Goal: Task Accomplishment & Management: Complete application form

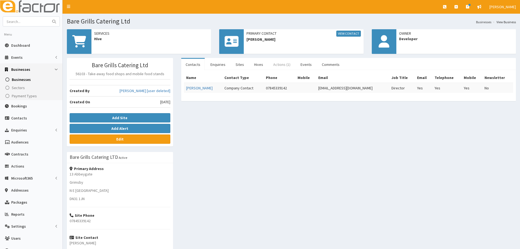
click at [273, 63] on link "Actions (1)" at bounding box center [282, 64] width 26 height 11
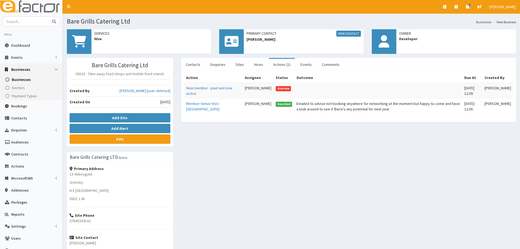
click at [27, 20] on input "text" at bounding box center [26, 22] width 46 height 10
type input "clark"
click at [49, 17] on button "submit" at bounding box center [54, 22] width 11 height 10
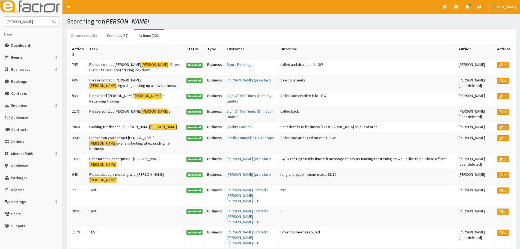
click at [80, 37] on link "Businesses (48)" at bounding box center [84, 35] width 34 height 11
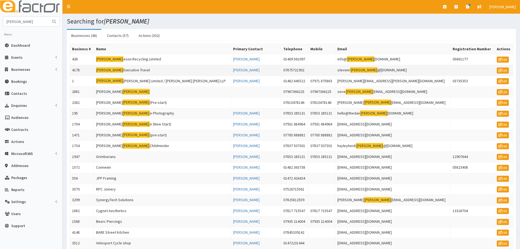
click at [136, 73] on td "Clark Executive Travel" at bounding box center [162, 70] width 137 height 11
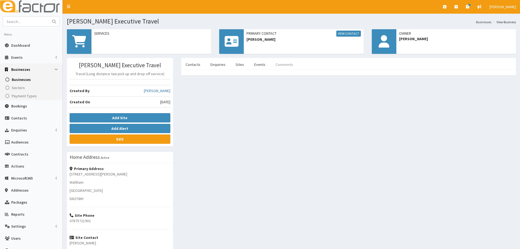
click at [288, 63] on link "Comments" at bounding box center [284, 64] width 26 height 11
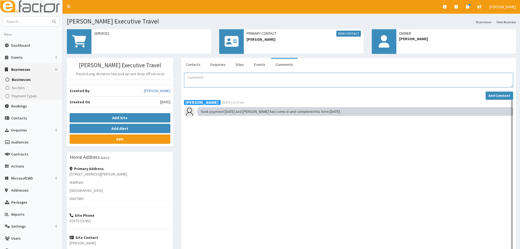
click at [210, 81] on textarea "Comment" at bounding box center [348, 80] width 329 height 15
click at [254, 81] on textarea "Comment" at bounding box center [348, 80] width 329 height 15
click at [254, 81] on textarea "(Done on 27th)" at bounding box center [348, 80] width 329 height 15
paste textarea "Application received and CRM checked and updated as required Application sent t…"
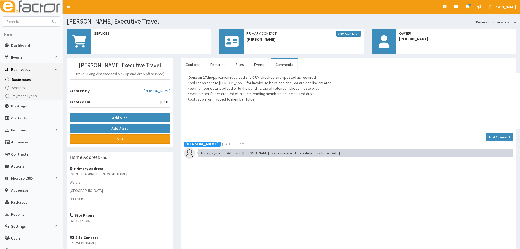
drag, startPoint x: 510, startPoint y: 85, endPoint x: 518, endPoint y: 127, distance: 43.1
click at [520, 127] on html "E Toggle navigation Quick Create Create Business Create Booking" at bounding box center [260, 177] width 520 height 354
drag, startPoint x: 212, startPoint y: 76, endPoint x: 216, endPoint y: 76, distance: 4.6
click at [212, 76] on textarea "(Done on 27th)Application received and CRM checked and updated as required Appl…" at bounding box center [354, 101] width 340 height 57
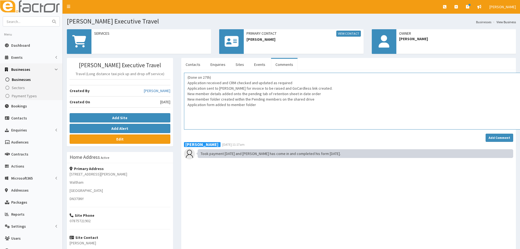
click at [188, 77] on textarea "(Done on 27th) Application received and CRM checked and updated as required App…" at bounding box center [354, 101] width 340 height 57
click at [241, 76] on textarea "(Done on 27th) Application received and CRM checked and updated as required App…" at bounding box center [354, 101] width 340 height 57
drag, startPoint x: 285, startPoint y: 83, endPoint x: 187, endPoint y: 84, distance: 98.5
click at [187, 84] on textarea "(Done on 27th) Application received and CRM checked and updated as required App…" at bounding box center [354, 101] width 340 height 57
drag, startPoint x: 334, startPoint y: 88, endPoint x: 184, endPoint y: 81, distance: 150.0
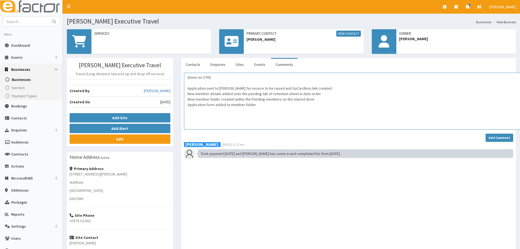
click at [184, 81] on textarea "(Done on 27th) Application sent to Catherine for invoice to be raised and GoCar…" at bounding box center [354, 101] width 340 height 57
click at [185, 85] on textarea "(Done on 27th) New member details added onto the pending tab of retention sheet…" at bounding box center [354, 101] width 340 height 57
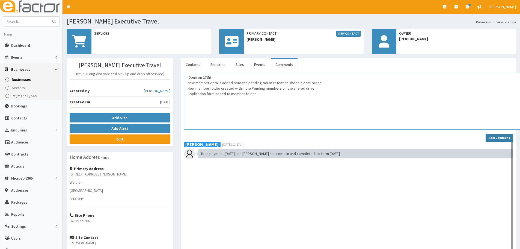
type textarea "(Done on 27th) New member details added onto the pending tab of retention sheet…"
click at [507, 137] on strong "Add Comment" at bounding box center [500, 137] width 22 height 4
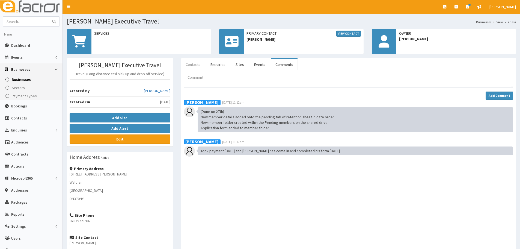
click at [195, 61] on link "Contacts" at bounding box center [192, 64] width 23 height 11
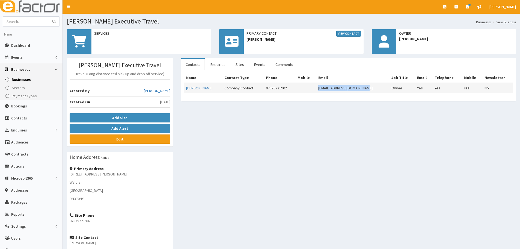
drag, startPoint x: 366, startPoint y: 87, endPoint x: 311, endPoint y: 85, distance: 55.7
click at [311, 85] on tr "Steven Clark Company Contact 07875721902 stevenrclark@hotmail.co.uk Owner Yes Y…" at bounding box center [348, 88] width 329 height 10
copy tr "stevenrclark@hotmail.co.uk"
click at [22, 82] on span "Businesses" at bounding box center [21, 79] width 19 height 5
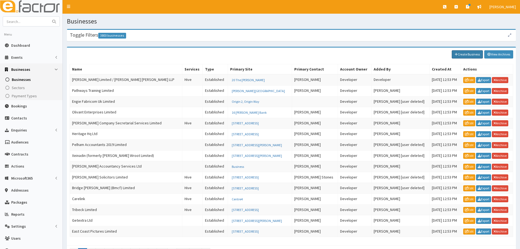
click at [468, 54] on link "Create Business" at bounding box center [467, 54] width 31 height 8
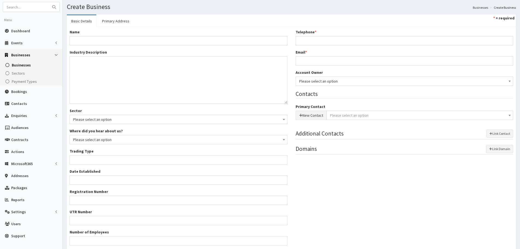
scroll to position [27, 0]
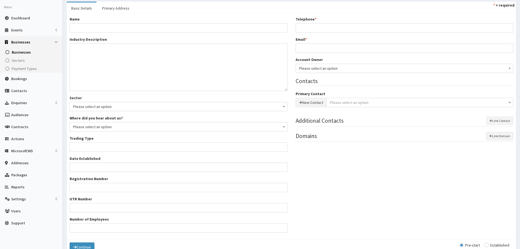
click at [499, 244] on input "radio" at bounding box center [496, 245] width 25 height 4
radio input "true"
click at [478, 245] on input "radio" at bounding box center [469, 245] width 20 height 4
radio input "true"
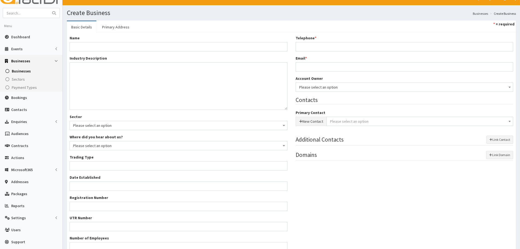
scroll to position [0, 0]
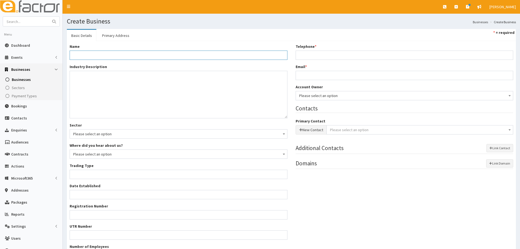
drag, startPoint x: 91, startPoint y: 56, endPoint x: 112, endPoint y: 58, distance: 20.9
click at [92, 56] on input "Name *" at bounding box center [179, 54] width 218 height 9
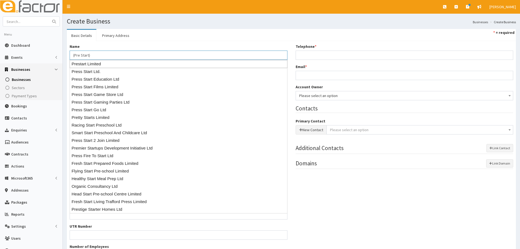
click at [101, 53] on input "(Pre Start)" at bounding box center [179, 54] width 218 height 9
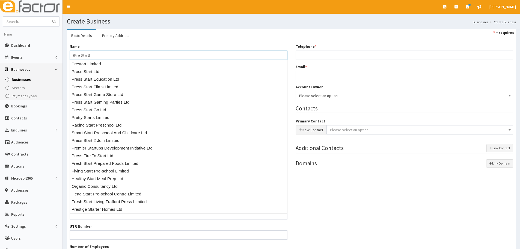
click at [101, 53] on input "(Pre Start)" at bounding box center [179, 54] width 218 height 9
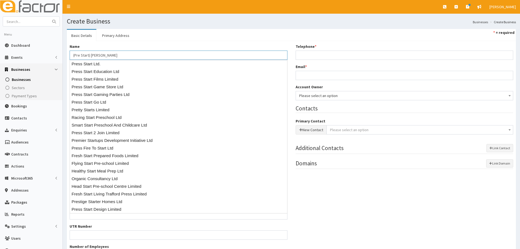
click at [107, 56] on input "(Pre Start) [PERSON_NAME]" at bounding box center [179, 54] width 218 height 9
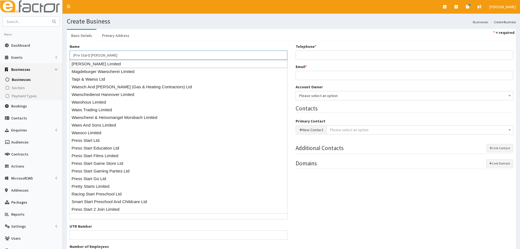
click at [136, 59] on input "(Pre Start) [PERSON_NAME]" at bounding box center [179, 54] width 218 height 9
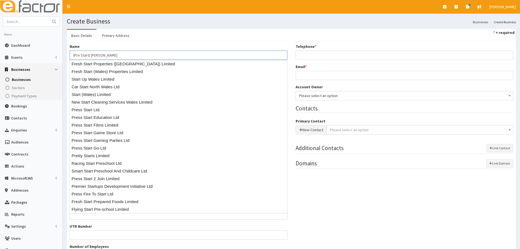
click at [102, 55] on input "(Pre Start) [PERSON_NAME]" at bounding box center [179, 54] width 218 height 9
drag, startPoint x: 91, startPoint y: 56, endPoint x: 103, endPoint y: 63, distance: 14.3
click at [103, 63] on body "E Toggle navigation Quick Create Create Business Create Booking" at bounding box center [260, 152] width 520 height 305
click at [122, 53] on input "(Pre Start) [PERSON_NAME]" at bounding box center [179, 54] width 218 height 9
type input "(Pre Start) [PERSON_NAME]"
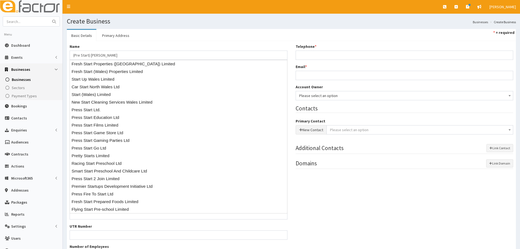
click at [163, 34] on ul "Basic Details Primary Address * = required" at bounding box center [291, 35] width 449 height 12
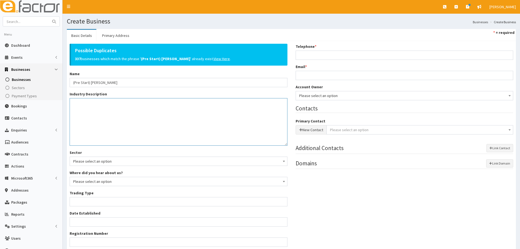
click at [98, 108] on textarea "Industry Description *" at bounding box center [179, 121] width 218 height 47
click at [93, 111] on textarea "Industry Description *" at bounding box center [179, 121] width 218 height 47
click at [166, 103] on textarea "Selling clothing and appeal for first responders" at bounding box center [179, 121] width 218 height 47
click at [227, 111] on textarea "Selling clothing and appeal for first responders. Educational workshops at scho…" at bounding box center [179, 121] width 218 height 47
click at [266, 101] on textarea "Selling clothing and appeal for first responders. Educational workshops at scho…" at bounding box center [179, 121] width 218 height 47
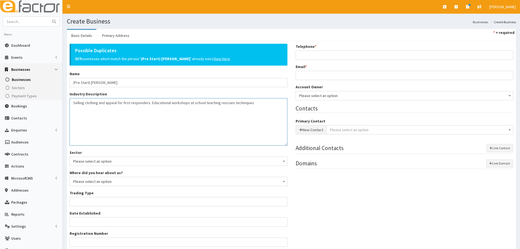
click at [248, 100] on textarea "Selling clothing and appeal for first responders. Educational workshops at scho…" at bounding box center [179, 121] width 218 height 47
type textarea "Selling clothing and appeal for first responders. Educational workshops at scho…"
drag, startPoint x: 312, startPoint y: 94, endPoint x: 312, endPoint y: 98, distance: 3.5
click at [312, 94] on span "Please select an option" at bounding box center [404, 96] width 211 height 8
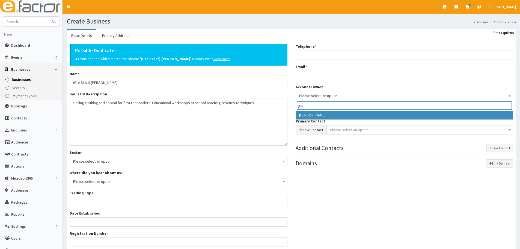
type input "jes"
select select "38"
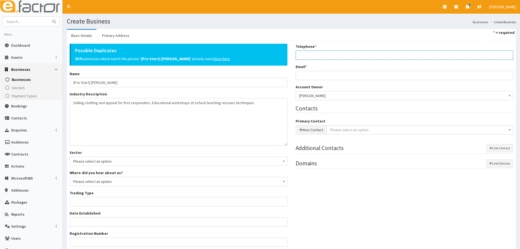
click at [316, 54] on input "Telephone *" at bounding box center [405, 54] width 218 height 9
click at [311, 59] on input "Telephone *" at bounding box center [405, 54] width 218 height 9
click at [312, 56] on input "Telephone *" at bounding box center [405, 54] width 218 height 9
type input "07510802858"
click at [310, 75] on input "Email *" at bounding box center [405, 75] width 218 height 9
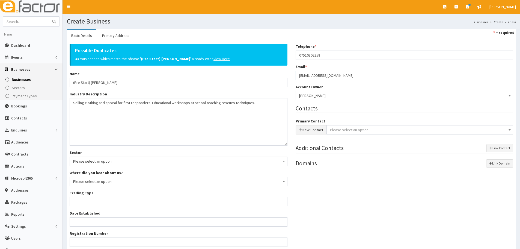
drag, startPoint x: 297, startPoint y: 75, endPoint x: 316, endPoint y: 78, distance: 19.3
click at [312, 79] on input "[EMAIL_ADDRESS][DOMAIN_NAME]" at bounding box center [405, 75] width 218 height 9
click at [361, 75] on input "[EMAIL_ADDRESS][DOMAIN_NAME]" at bounding box center [405, 75] width 218 height 9
click at [353, 72] on input "nathross975@outlook.com" at bounding box center [405, 75] width 218 height 9
drag, startPoint x: 320, startPoint y: 79, endPoint x: 268, endPoint y: 84, distance: 51.6
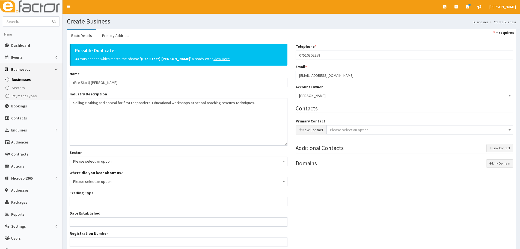
click at [268, 84] on div "Possible Duplicates 337 businesses which match the phrase ' (Pre Start) Nathan …" at bounding box center [291, 167] width 452 height 247
type input "nathross975@outlook.com"
click at [310, 134] on button "New Contact" at bounding box center [311, 129] width 31 height 9
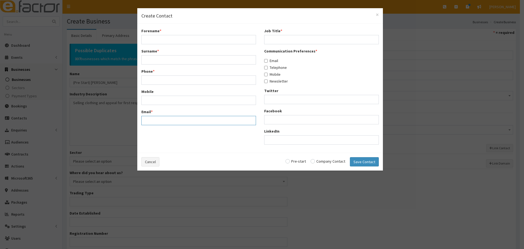
click at [152, 119] on input "Email *" at bounding box center [198, 120] width 115 height 9
paste input "nathross975@outlook.com"
type input "nathross975@outlook.com"
click at [105, 90] on div "× Create Contact Forename * Surname * Phone * Mobile Email * nathross975@outloo…" at bounding box center [262, 124] width 524 height 249
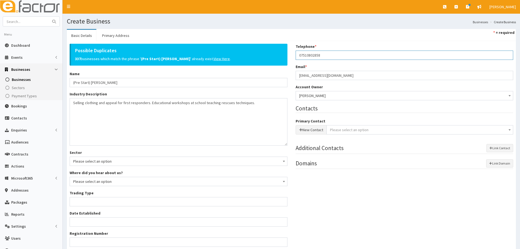
drag, startPoint x: 337, startPoint y: 56, endPoint x: 282, endPoint y: 56, distance: 55.1
click at [282, 56] on div "Possible Duplicates 337 businesses which match the phrase ' (Pre Start) Nathan …" at bounding box center [291, 167] width 452 height 247
click at [317, 129] on button "New Contact" at bounding box center [311, 129] width 31 height 9
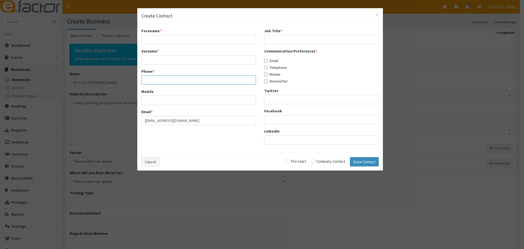
click at [161, 84] on input "Phone *" at bounding box center [198, 79] width 115 height 9
paste input "07510802858"
type input "07510802858"
click at [118, 111] on div "× Create Contact Forename * Surname * Phone * 07510802858 Mobile Email * nathro…" at bounding box center [262, 124] width 524 height 249
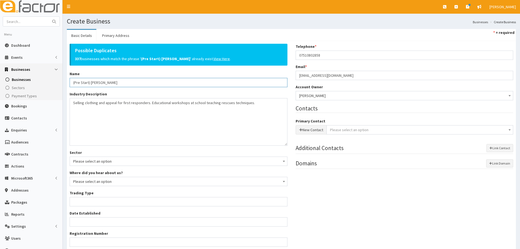
drag, startPoint x: 98, startPoint y: 83, endPoint x: 89, endPoint y: 82, distance: 8.8
click at [89, 82] on input "(Pre Start) [PERSON_NAME]" at bounding box center [179, 82] width 218 height 9
click at [302, 127] on button "New Contact" at bounding box center [311, 129] width 31 height 9
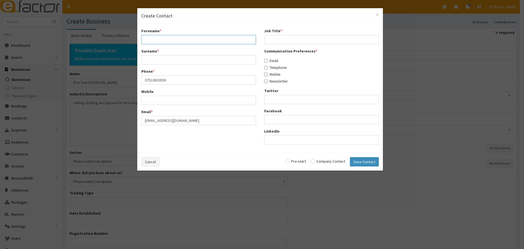
click at [183, 39] on input "Forename *" at bounding box center [198, 39] width 115 height 9
paste input "Nathan"
type input "Nathan"
click at [160, 59] on input "Surname *" at bounding box center [198, 59] width 115 height 9
type input "Wales"
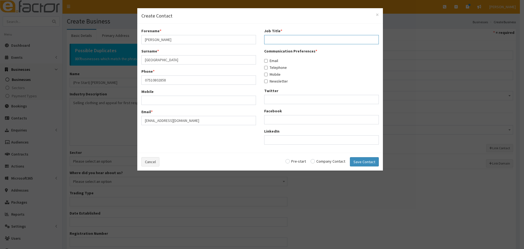
click at [283, 43] on input "Job Title *" at bounding box center [321, 39] width 115 height 9
type input "Owner"
click at [273, 62] on label "Email" at bounding box center [271, 60] width 14 height 5
click at [275, 67] on label "Telephone" at bounding box center [275, 67] width 23 height 5
click at [268, 67] on input "Telephone" at bounding box center [266, 68] width 4 height 4
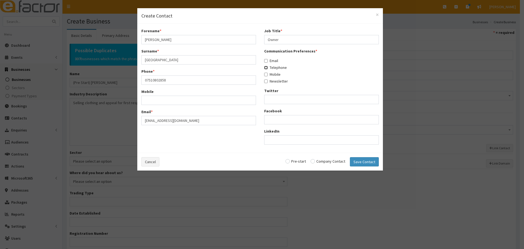
checkbox input "true"
click at [279, 61] on div "Email" at bounding box center [321, 60] width 115 height 5
click at [267, 60] on input "Email" at bounding box center [266, 61] width 4 height 4
checkbox input "true"
click at [265, 73] on input "Mobile" at bounding box center [266, 75] width 4 height 4
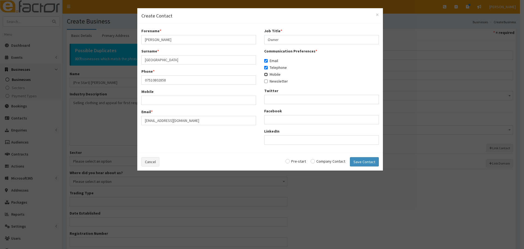
checkbox input "true"
click at [326, 163] on input "radio" at bounding box center [328, 161] width 35 height 4
radio input "true"
click at [358, 162] on button "Save Contact" at bounding box center [364, 161] width 29 height 9
checkbox input "false"
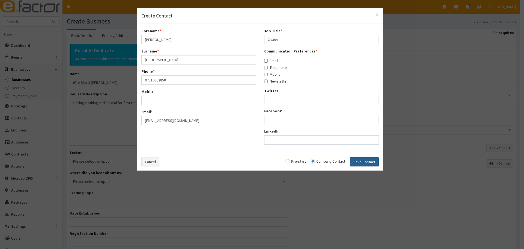
checkbox input "false"
radio input "false"
select select "5250"
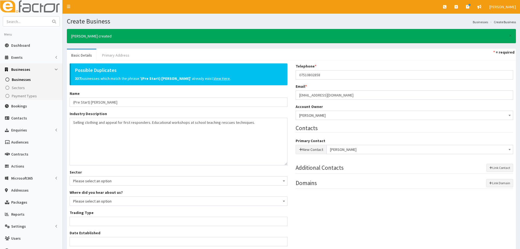
click at [108, 55] on link "Primary Address" at bounding box center [116, 54] width 36 height 11
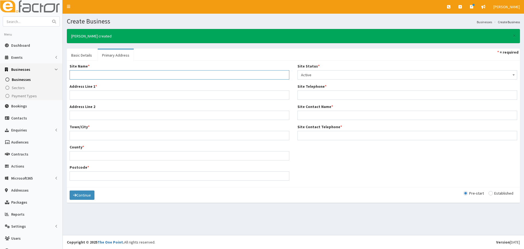
click at [91, 75] on input "Site Name *" at bounding box center [180, 74] width 220 height 9
type input "9"
type input "Home Adress"
click at [87, 93] on input "Address Line 1 *" at bounding box center [180, 94] width 220 height 9
type input "55 Fulmar Drive"
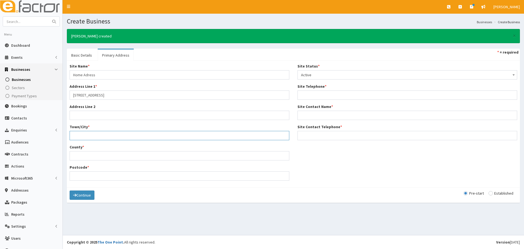
click at [88, 137] on input "Town/City *" at bounding box center [180, 135] width 220 height 9
type input "Louth"
click at [82, 156] on input "County *" at bounding box center [180, 155] width 220 height 9
type input "[GEOGRAPHIC_DATA]"
click at [85, 176] on input "Postcode *" at bounding box center [180, 175] width 220 height 9
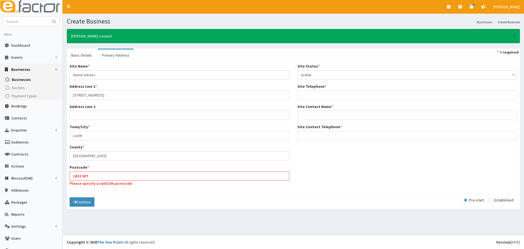
click at [304, 88] on label "Site Telephone *" at bounding box center [311, 86] width 29 height 5
click at [304, 90] on input "Site Telephone *" at bounding box center [407, 94] width 220 height 9
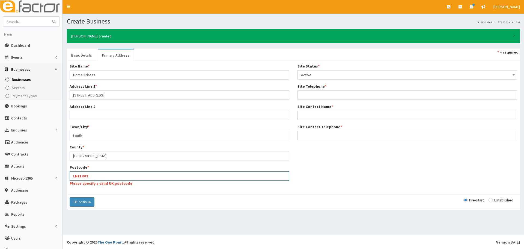
click at [83, 174] on input "LN11 00T" at bounding box center [180, 175] width 220 height 9
drag, startPoint x: 83, startPoint y: 176, endPoint x: 63, endPoint y: 177, distance: 20.5
click at [63, 177] on section "× Nathan Wales created Basic Details Primary Address * = required Possible Dupl…" at bounding box center [293, 122] width 461 height 194
click at [84, 178] on input "LN1100T" at bounding box center [180, 175] width 220 height 9
click at [85, 176] on input "LN11s0T" at bounding box center [180, 175] width 220 height 9
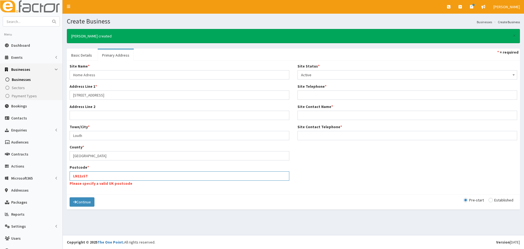
drag, startPoint x: 100, startPoint y: 178, endPoint x: 87, endPoint y: 175, distance: 13.0
click at [100, 177] on input "LN11sST" at bounding box center [180, 175] width 220 height 9
click at [85, 175] on input "LN11sST" at bounding box center [180, 175] width 220 height 9
click at [94, 177] on input "LN11SST" at bounding box center [180, 175] width 220 height 9
click at [84, 177] on input "LN11SST" at bounding box center [180, 175] width 220 height 9
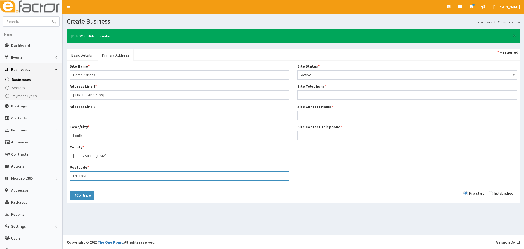
click at [101, 174] on input "LN110ST" at bounding box center [180, 175] width 220 height 9
type input "LN110ST"
click at [88, 56] on link "Basic Details" at bounding box center [81, 54] width 29 height 11
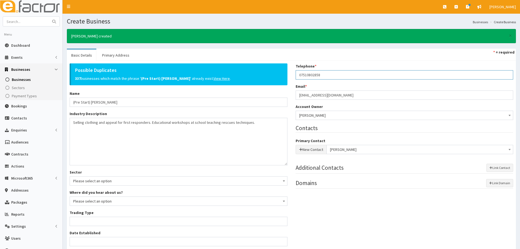
drag, startPoint x: 287, startPoint y: 76, endPoint x: 267, endPoint y: 76, distance: 19.9
click at [267, 76] on div "Possible Duplicates 337 businesses which match the phrase ' (Pre Start) Nathan …" at bounding box center [291, 186] width 452 height 247
click at [128, 53] on link "Primary Address" at bounding box center [116, 54] width 36 height 11
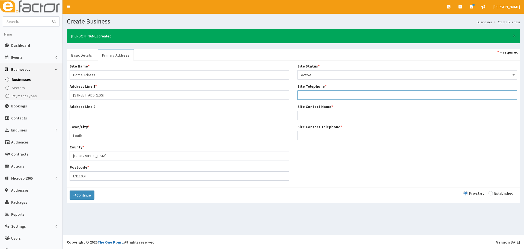
click at [302, 93] on input "Site Telephone *" at bounding box center [407, 94] width 220 height 9
paste input "07510802858"
type input "07510802858"
click at [85, 55] on link "Basic Details" at bounding box center [81, 54] width 29 height 11
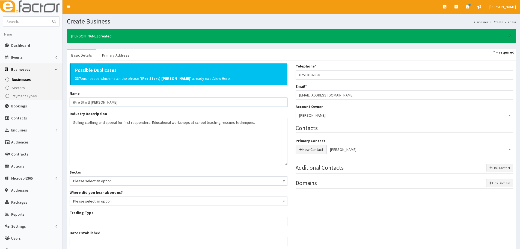
drag, startPoint x: 117, startPoint y: 103, endPoint x: 91, endPoint y: 106, distance: 26.1
click at [91, 106] on input "(Pre Start) [PERSON_NAME]" at bounding box center [179, 101] width 218 height 9
click at [120, 53] on link "Primary Address" at bounding box center [116, 54] width 36 height 11
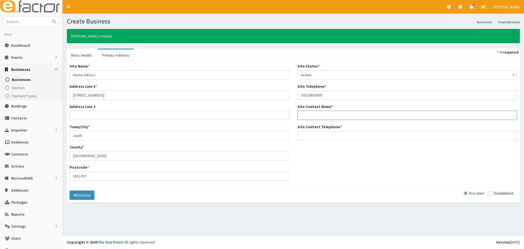
click at [309, 114] on input "Site Contact Name *" at bounding box center [407, 115] width 220 height 9
paste input "Nathan Wales"
type input "Nathan Wales"
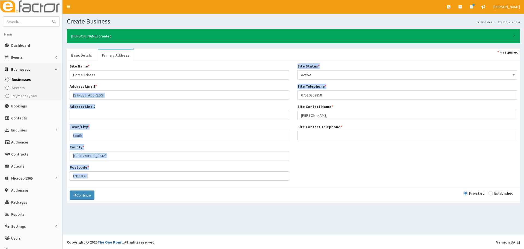
drag, startPoint x: 324, startPoint y: 90, endPoint x: 286, endPoint y: 96, distance: 39.2
click at [286, 96] on div "Site Name * Home Adress Address Line 1 * 55 Fulmar Drive Address Line 2 Town/Ci…" at bounding box center [293, 123] width 456 height 121
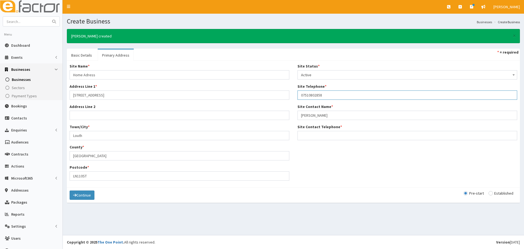
drag, startPoint x: 330, startPoint y: 91, endPoint x: 293, endPoint y: 95, distance: 37.6
click at [293, 95] on div "Site Status * Please select a Site Status Active Inactive Superceded Superseded…" at bounding box center [407, 103] width 228 height 81
click at [311, 133] on input "Site Contact Telephone *" at bounding box center [407, 135] width 220 height 9
paste input "07510802858"
type input "07510802858"
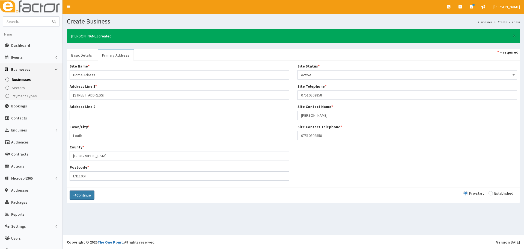
click at [90, 196] on button "Continue" at bounding box center [82, 194] width 25 height 9
click at [79, 196] on button "Save" at bounding box center [79, 194] width 19 height 9
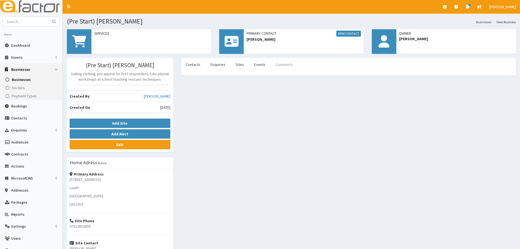
click at [287, 60] on link "Comments" at bounding box center [284, 64] width 26 height 11
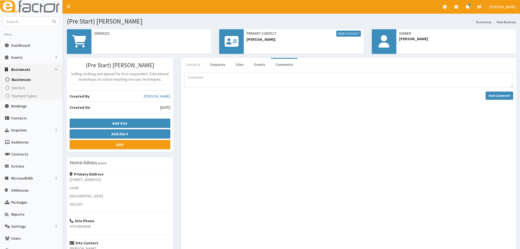
click at [190, 66] on link "Contacts" at bounding box center [192, 64] width 23 height 11
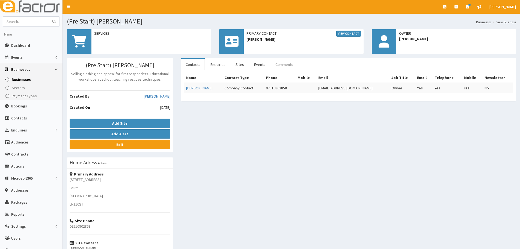
click at [274, 61] on link "Comments" at bounding box center [284, 64] width 26 height 11
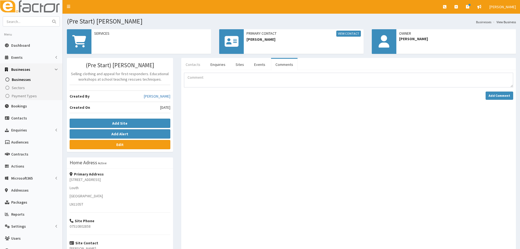
click at [192, 63] on link "Contacts" at bounding box center [192, 64] width 23 height 11
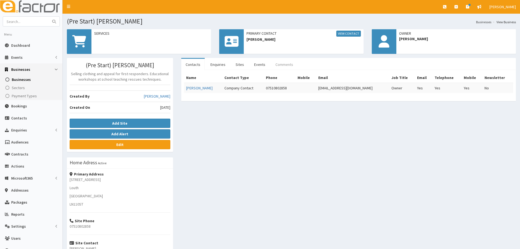
click at [276, 66] on link "Comments" at bounding box center [284, 64] width 26 height 11
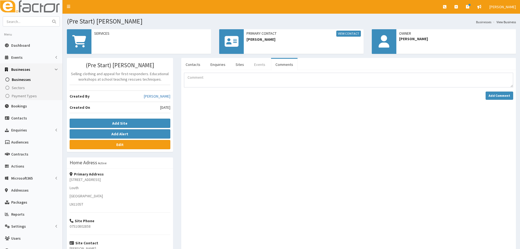
click at [250, 64] on link "Events" at bounding box center [260, 64] width 20 height 11
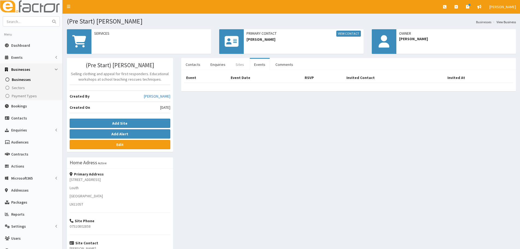
click at [245, 66] on link "Sites" at bounding box center [239, 64] width 17 height 11
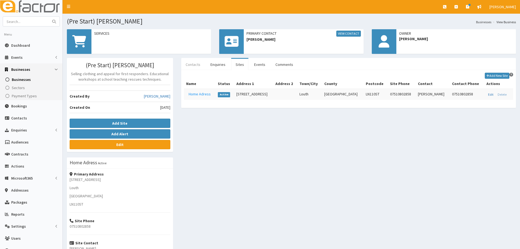
click at [194, 65] on link "Contacts" at bounding box center [192, 64] width 23 height 11
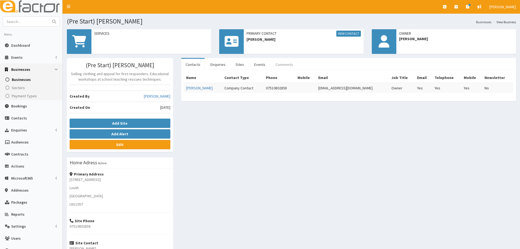
click at [282, 64] on link "Comments" at bounding box center [284, 64] width 26 height 11
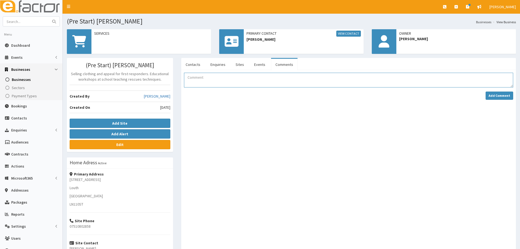
click at [198, 75] on textarea "Comment" at bounding box center [348, 80] width 329 height 15
drag, startPoint x: 249, startPoint y: 78, endPoint x: 245, endPoint y: 78, distance: 4.1
drag, startPoint x: 245, startPoint y: 78, endPoint x: 240, endPoint y: 78, distance: 4.9
click at [338, 75] on textarea "[PERSON_NAME] is a coast guard in [GEOGRAPHIC_DATA] he is also currently a poli…" at bounding box center [348, 80] width 329 height 15
click at [392, 79] on textarea "[PERSON_NAME] is a coast guard in [GEOGRAPHIC_DATA] he is also currently a poli…" at bounding box center [348, 80] width 329 height 15
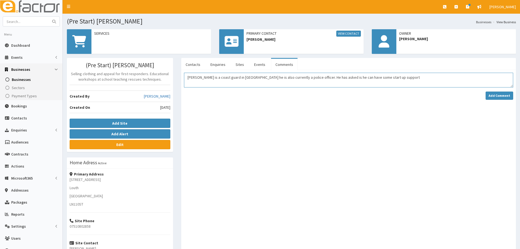
click at [384, 77] on textarea "[PERSON_NAME] is a coast guard in [GEOGRAPHIC_DATA] he is also currently a poli…" at bounding box center [348, 80] width 329 height 15
type textarea "[PERSON_NAME] is a coast guard in [GEOGRAPHIC_DATA] he is also currently a poli…"
click at [504, 96] on strong "Add Comment" at bounding box center [500, 95] width 22 height 4
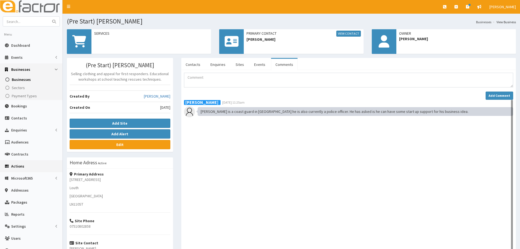
click at [18, 164] on span "Actions" at bounding box center [17, 165] width 13 height 5
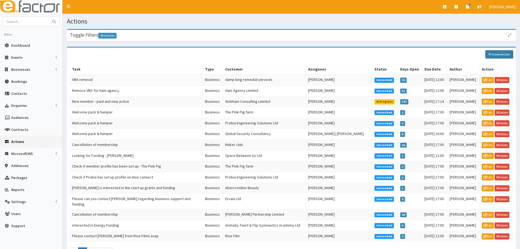
click at [506, 51] on link "Create Action" at bounding box center [499, 54] width 28 height 8
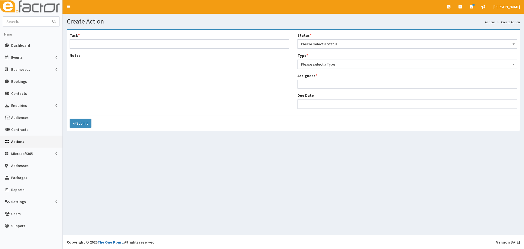
select select
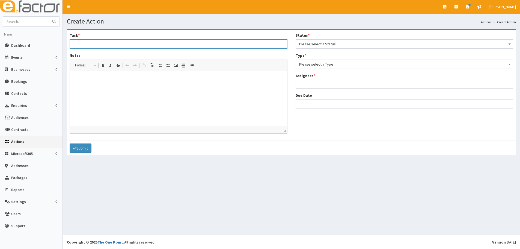
click at [166, 46] on input "Task *" at bounding box center [179, 43] width 218 height 9
click at [91, 46] on input "Task *" at bounding box center [179, 43] width 218 height 9
type input "Nathan would like some support for starting a business"
click at [317, 46] on span "Please select a Status" at bounding box center [404, 44] width 211 height 8
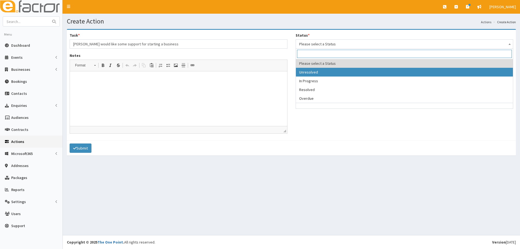
select select "1"
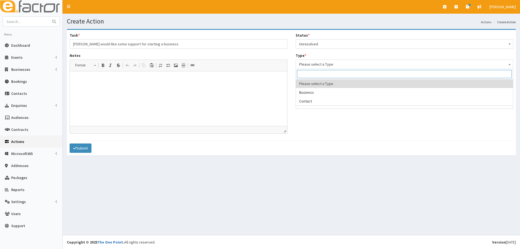
click at [318, 63] on span "Please select a Type" at bounding box center [404, 64] width 211 height 8
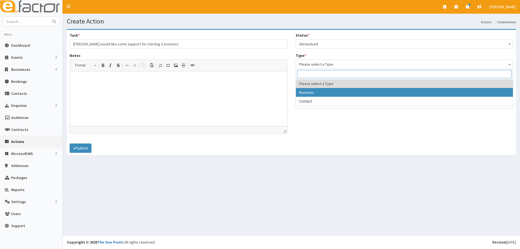
select select "business"
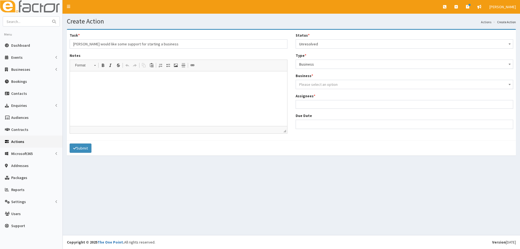
click at [313, 87] on span "Please select an option" at bounding box center [318, 84] width 38 height 5
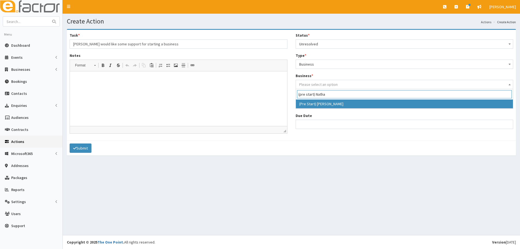
type input "(pre start) Natha"
select select "4186"
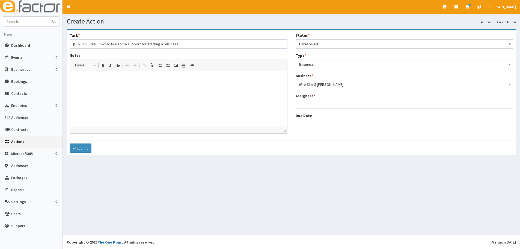
click at [311, 105] on ul at bounding box center [404, 103] width 217 height 7
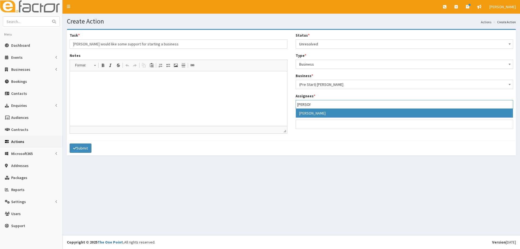
type input "jess"
select select "38"
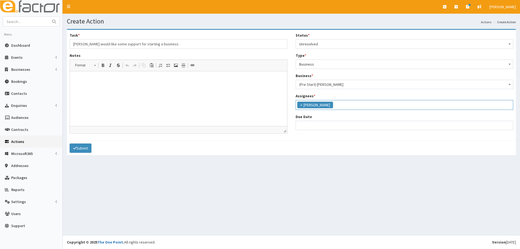
scroll to position [62, 0]
select select "12"
click at [308, 121] on input "Due Date" at bounding box center [405, 125] width 218 height 9
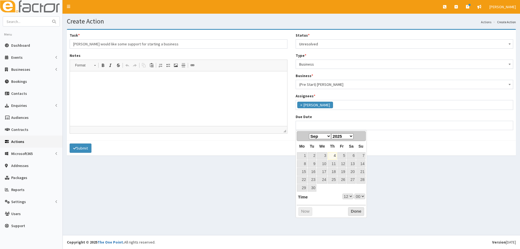
drag, startPoint x: 306, startPoint y: 144, endPoint x: 309, endPoint y: 144, distance: 3.0
click at [306, 144] on th "Mo" at bounding box center [302, 146] width 11 height 11
click at [309, 164] on link "9" at bounding box center [312, 163] width 9 height 7
type input "[DATE] 12:00"
select select "12"
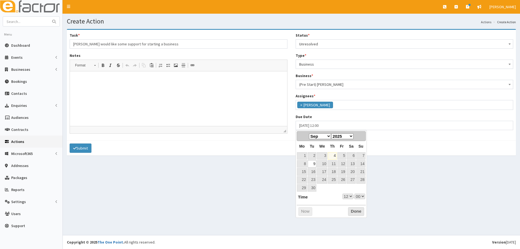
click at [344, 198] on select "00 01 02 03 04 05 06 07 08 09 10 11 12 13 14 15 16 17 18 19 20 21 22 23" at bounding box center [347, 196] width 11 height 6
type input "09-09-2025 17:00"
select select "17"
click at [355, 214] on button "Done" at bounding box center [356, 211] width 16 height 9
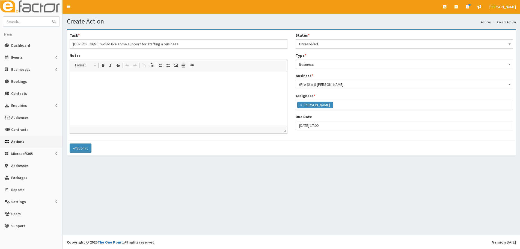
click at [155, 88] on html at bounding box center [178, 79] width 217 height 17
click at [184, 79] on p "I have made Nathan aware of Be Your Own boss however as he woprks shifts betwee…" at bounding box center [178, 80] width 206 height 6
click at [262, 79] on p "I have made Nathan aware of Be Your Own boss however as he wo rks shifts betwee…" at bounding box center [178, 80] width 206 height 6
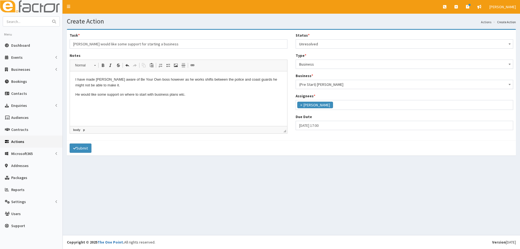
click at [183, 94] on p "He would like some support on where to start with business plans wtc." at bounding box center [178, 95] width 206 height 6
click at [211, 99] on html "I have made Nathan aware of Be Your Own boss however as he wo rks shifts betwee…" at bounding box center [178, 86] width 217 height 31
click at [246, 95] on p "He would like some support on where to start with business plans e tc. He has b…" at bounding box center [178, 95] width 206 height 6
click at [247, 96] on p "He would like some support on where to start with business plans e tc. He has b…" at bounding box center [178, 95] width 206 height 6
click at [132, 99] on html "I have made Nathan aware of Be Your Own boss however as he wo rks shifts betwee…" at bounding box center [178, 86] width 217 height 31
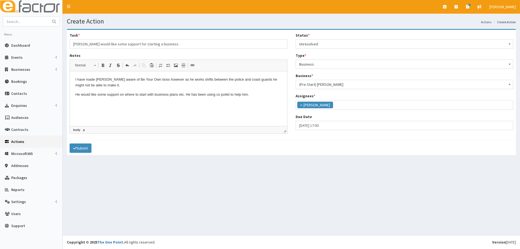
click at [178, 94] on p "He would like some support on where to start with business plans e tc. He has b…" at bounding box center [178, 95] width 206 height 6
click at [184, 94] on p "He would like some support on where to start with business plans e tc. He has b…" at bounding box center [178, 95] width 206 height 6
click at [142, 103] on html "I have made Nathan aware of Be Your Own boss however as he wo rks shifts betwee…" at bounding box center [178, 86] width 217 height 31
click at [111, 84] on p "I have made Nathan aware of Be Your Own boss however as he wo rks shifts betwee…" at bounding box center [178, 82] width 206 height 11
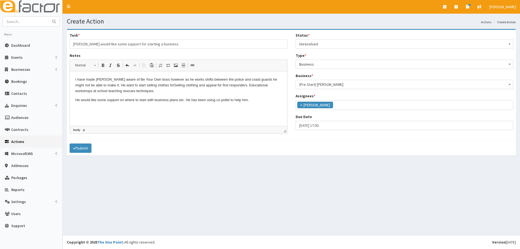
click at [158, 83] on p "I have made Nathan aware of Be Your Own boss however as he wo rks shifts betwee…" at bounding box center [178, 85] width 206 height 17
click at [186, 108] on html "I have made Nathan aware of Be Your Own boss however as he wo rks shifts betwee…" at bounding box center [178, 89] width 217 height 37
click at [227, 108] on html "I have made Nathan aware of Be Your Own boss however as he wo rks shifts betwee…" at bounding box center [178, 89] width 217 height 37
click at [230, 85] on p "I have made Nathan aware of Be Your Own boss however as he wo rks shifts betwee…" at bounding box center [178, 85] width 206 height 17
click at [158, 108] on html "I have made Nathan aware of Be Your Own boss however as he wo rks shifts betwee…" at bounding box center [178, 89] width 217 height 37
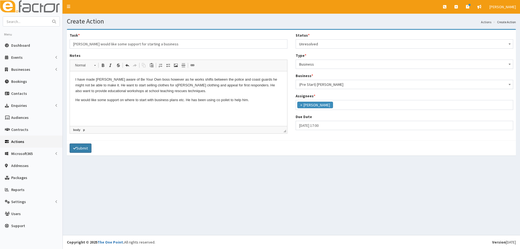
click at [85, 145] on button "Submit" at bounding box center [81, 147] width 22 height 9
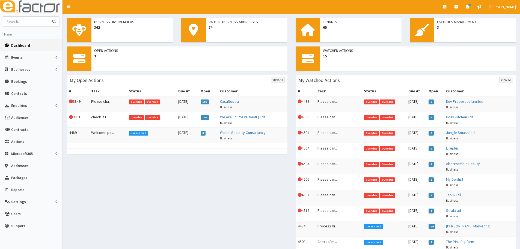
click at [39, 24] on input "text" at bounding box center [26, 22] width 46 height 10
type input "[PERSON_NAME]"
click at [49, 17] on button "submit" at bounding box center [54, 22] width 11 height 10
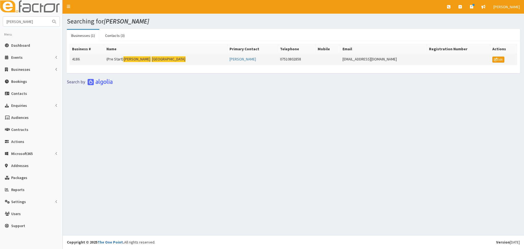
click at [121, 62] on td "(Pre Start) [PERSON_NAME]" at bounding box center [165, 59] width 123 height 11
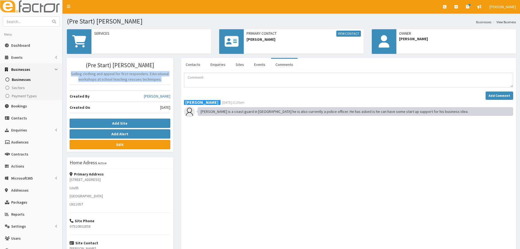
drag, startPoint x: 161, startPoint y: 80, endPoint x: 72, endPoint y: 73, distance: 89.8
click at [72, 73] on p "Selling clothing and appeal for first responders. Educational workshops at scho…" at bounding box center [120, 76] width 101 height 11
copy p "Selling clothing and appeal for first responders. Educational workshops at scho…"
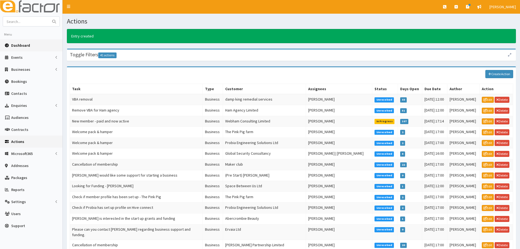
click at [22, 48] on link "Dashboard" at bounding box center [31, 45] width 62 height 12
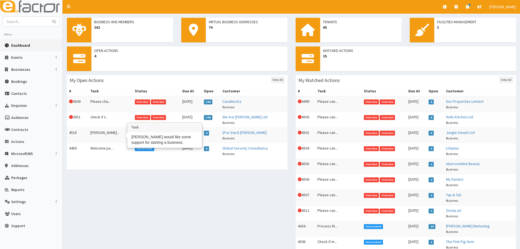
click at [103, 134] on td "[PERSON_NAME]..." at bounding box center [110, 135] width 44 height 16
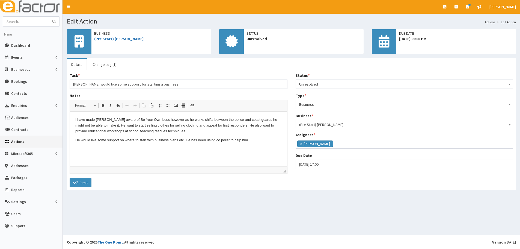
scroll to position [45, 0]
click at [301, 145] on span "×" at bounding box center [301, 144] width 2 height 5
select select
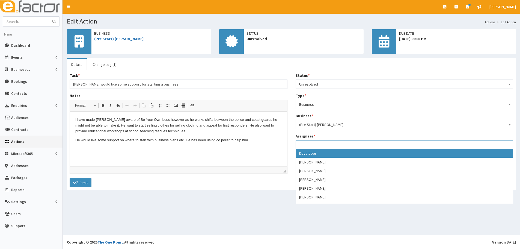
click at [301, 143] on ul at bounding box center [404, 143] width 217 height 7
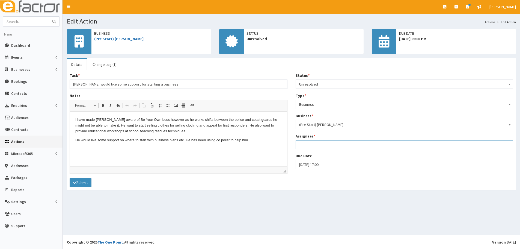
click at [301, 143] on ul at bounding box center [404, 143] width 217 height 7
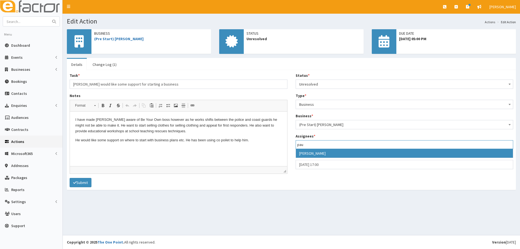
type input "pau"
select select "29"
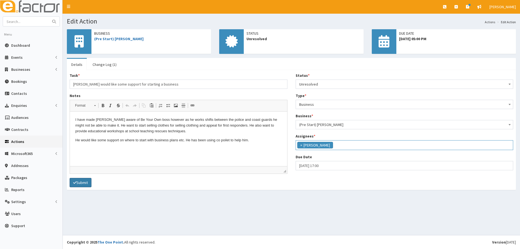
click at [83, 184] on button "Submit" at bounding box center [81, 182] width 22 height 9
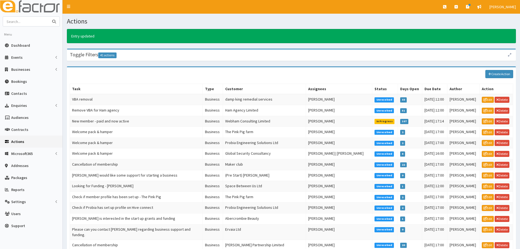
click at [18, 23] on input "text" at bounding box center [26, 22] width 46 height 10
type input "clark"
click at [49, 17] on button "submit" at bounding box center [54, 22] width 11 height 10
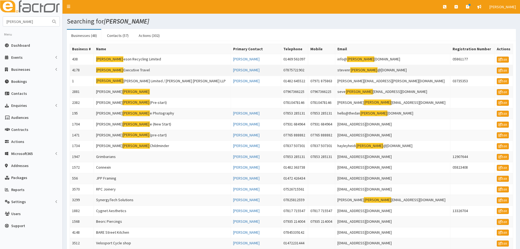
click at [130, 70] on td "Clark Executive Travel" at bounding box center [162, 70] width 137 height 11
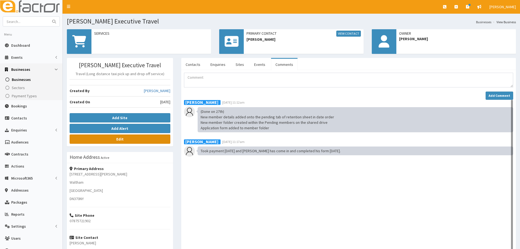
click at [126, 142] on link "Edit" at bounding box center [120, 138] width 101 height 9
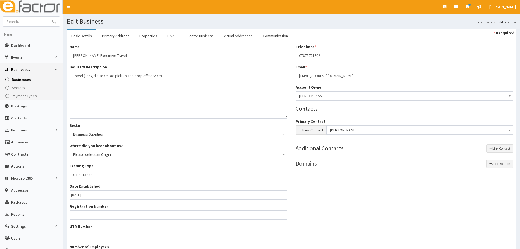
click at [166, 35] on link "Hive" at bounding box center [171, 35] width 16 height 11
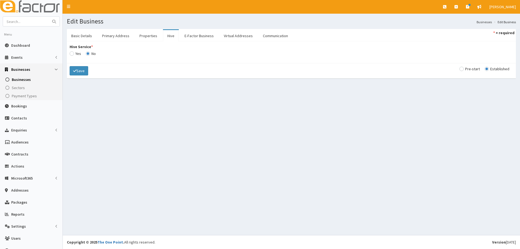
click at [69, 54] on div "Hive Service * Yes No Amount Payment Type Status Business Shield Membership Sta…" at bounding box center [291, 52] width 452 height 16
click at [70, 54] on input "Hive Service *" at bounding box center [75, 54] width 11 height 4
radio input "true"
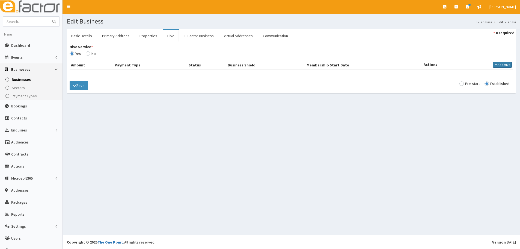
click at [502, 65] on button "Add Hive" at bounding box center [502, 65] width 19 height 6
select select
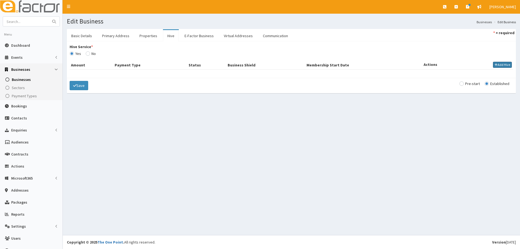
select select
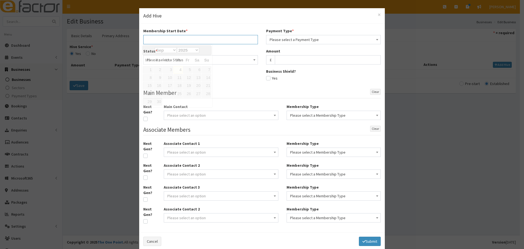
drag, startPoint x: 192, startPoint y: 38, endPoint x: 188, endPoint y: 40, distance: 4.2
click at [192, 38] on input "text" at bounding box center [200, 39] width 115 height 9
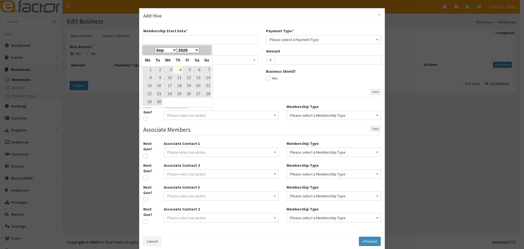
click at [154, 64] on th "Tu" at bounding box center [157, 60] width 9 height 11
click at [179, 68] on link "4" at bounding box center [178, 69] width 9 height 7
type input "[DATE]"
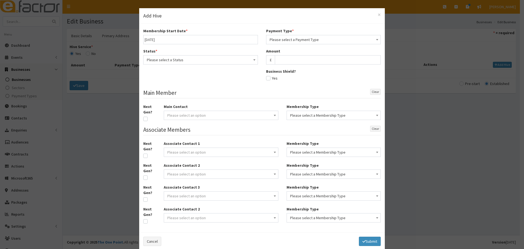
click at [316, 34] on div "Payment Type * Please select a Payment Type Prepaid Direct Debit Stripe Standin…" at bounding box center [323, 36] width 115 height 16
click at [300, 44] on div "Payment Type * Please select a Payment Type Prepaid Direct Debit Stripe Standin…" at bounding box center [323, 58] width 123 height 61
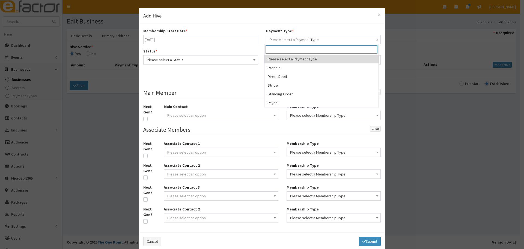
click at [297, 43] on span "Please select a Payment Type" at bounding box center [324, 40] width 108 height 8
select select "2"
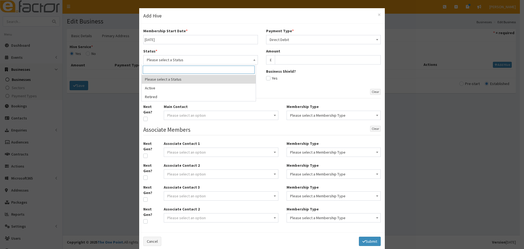
drag, startPoint x: 201, startPoint y: 62, endPoint x: 189, endPoint y: 70, distance: 15.1
click at [201, 62] on span "Please select a Status" at bounding box center [201, 60] width 108 height 8
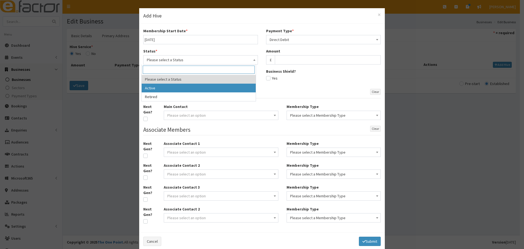
select select "1"
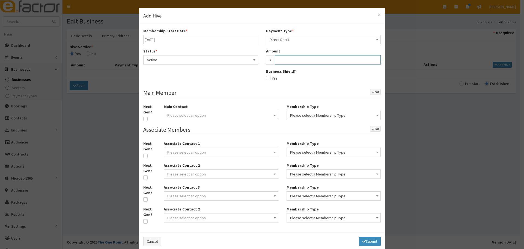
click at [276, 61] on input "text" at bounding box center [328, 59] width 106 height 9
type input "27.50"
click at [364, 239] on button "Submit" at bounding box center [370, 240] width 22 height 9
select select
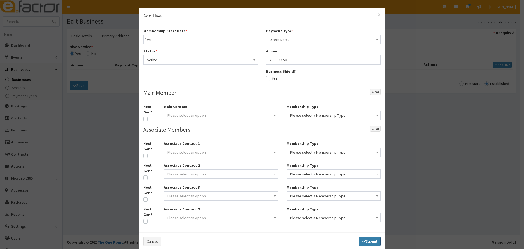
select select
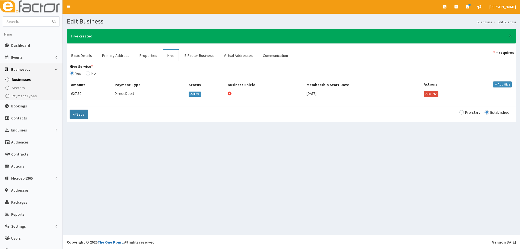
click at [76, 116] on button "Save" at bounding box center [79, 113] width 19 height 9
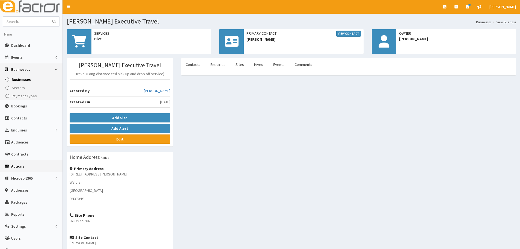
click at [20, 166] on span "Actions" at bounding box center [17, 165] width 13 height 5
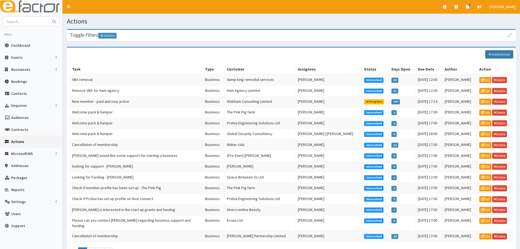
click at [492, 55] on link "Create Action" at bounding box center [499, 54] width 28 height 8
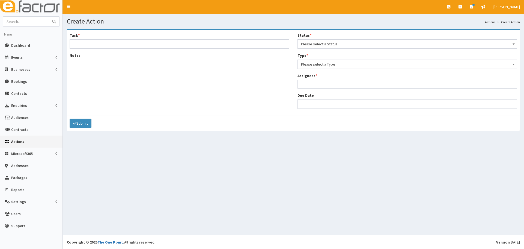
select select
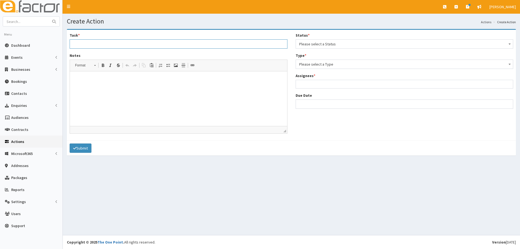
click at [97, 41] on input "Task *" at bounding box center [179, 43] width 218 height 9
click at [81, 44] on input "Task *" at bounding box center [179, 43] width 218 height 9
type input "Check business profile is set up on Hive Connect"
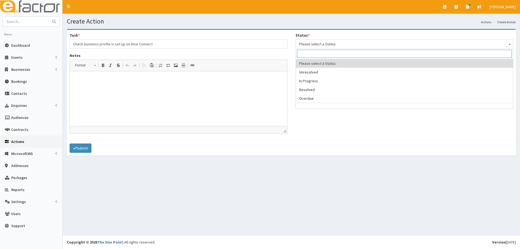
click at [315, 46] on span "Please select a Status" at bounding box center [404, 44] width 211 height 8
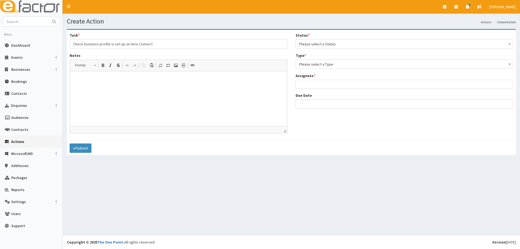
click at [317, 71] on div "Status * Please select a Status Unresolved In Progress Resolved Overdue Please …" at bounding box center [404, 72] width 226 height 80
click at [318, 45] on span "Please select a Status" at bounding box center [404, 44] width 211 height 8
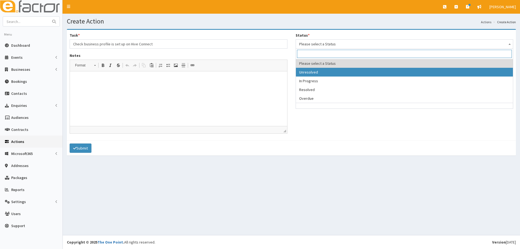
select select "1"
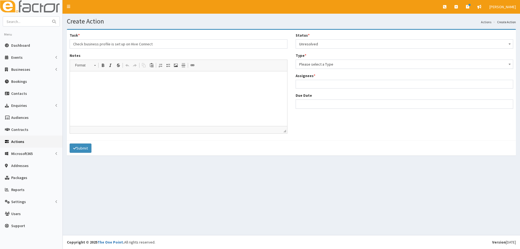
click at [319, 66] on span "Please select a Type" at bounding box center [404, 64] width 211 height 8
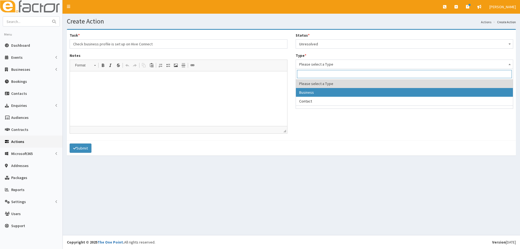
drag, startPoint x: 315, startPoint y: 90, endPoint x: 315, endPoint y: 82, distance: 8.7
select select "business"
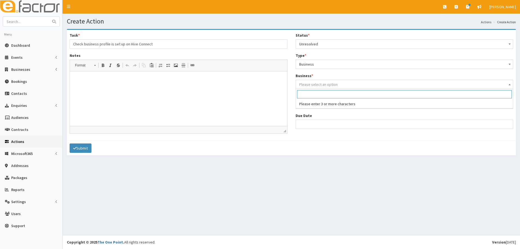
click at [314, 82] on span "Please select an option" at bounding box center [405, 84] width 218 height 9
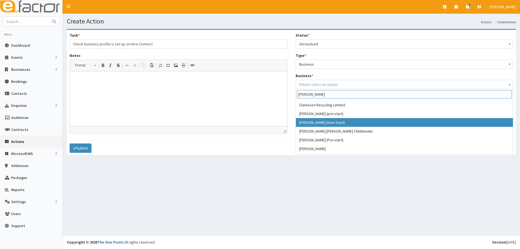
scroll to position [24, 0]
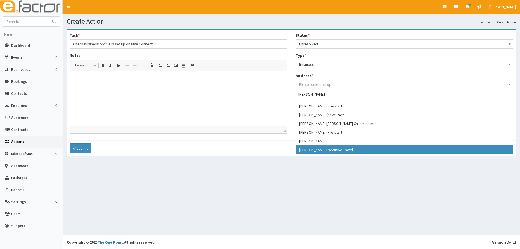
type input "clark"
select select "4178"
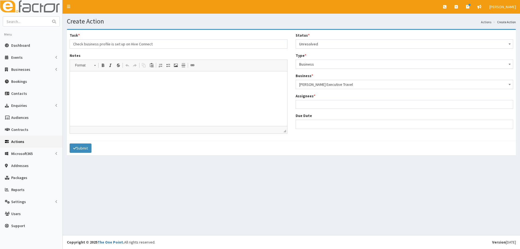
click at [318, 102] on ul at bounding box center [404, 103] width 217 height 7
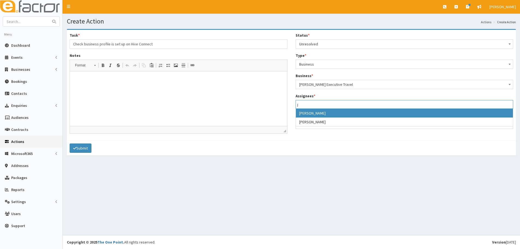
type input "j"
select select "38"
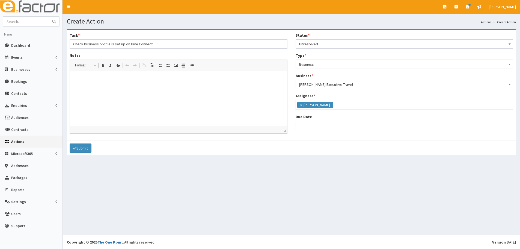
scroll to position [62, 0]
click at [316, 126] on input "Due Date" at bounding box center [405, 125] width 218 height 9
select select "12"
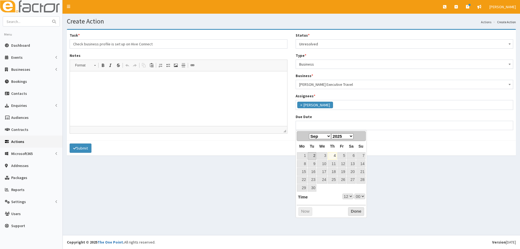
click at [309, 150] on th "Tu" at bounding box center [311, 146] width 9 height 11
click at [333, 162] on link "11" at bounding box center [332, 163] width 9 height 7
type input "11-09-2025 12:00"
select select "12"
click at [346, 195] on select "00 01 02 03 04 05 06 07 08 09 10 11 12 13 14 15 16 17 18 19 20 21 22 23" at bounding box center [347, 196] width 11 height 6
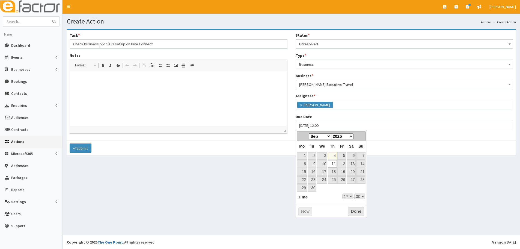
type input "[DATE] 17:00"
select select "17"
click at [353, 210] on button "Done" at bounding box center [356, 211] width 16 height 9
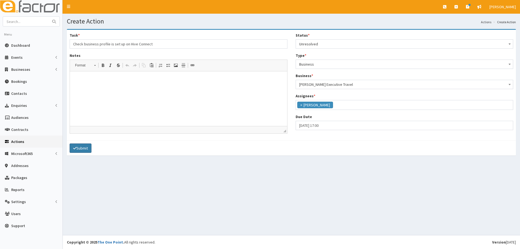
click at [84, 146] on button "Submit" at bounding box center [81, 147] width 22 height 9
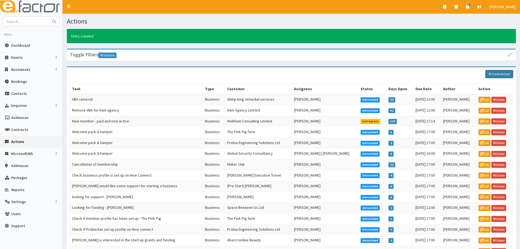
click at [496, 75] on link "Create Action" at bounding box center [499, 74] width 28 height 8
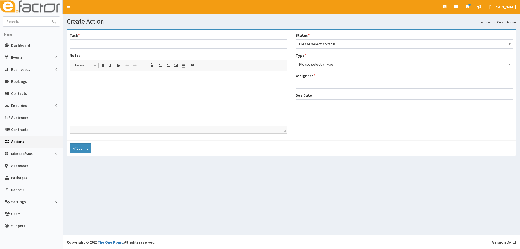
select select
drag, startPoint x: 0, startPoint y: 0, endPoint x: 94, endPoint y: 47, distance: 105.6
click at [94, 47] on input "Task *" at bounding box center [179, 43] width 218 height 9
drag, startPoint x: 118, startPoint y: 44, endPoint x: 97, endPoint y: 44, distance: 21.0
click at [97, 44] on input "Welcome pack & hamper" at bounding box center [179, 43] width 218 height 9
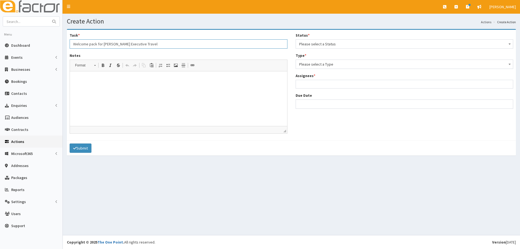
type input "Welcome pack for [PERSON_NAME] Executive Travel"
click at [164, 88] on html at bounding box center [178, 79] width 217 height 17
drag, startPoint x: 326, startPoint y: 40, endPoint x: 317, endPoint y: 48, distance: 11.6
click at [326, 40] on span "Please select a Status" at bounding box center [404, 44] width 211 height 8
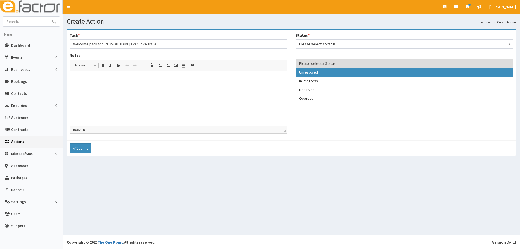
select select "1"
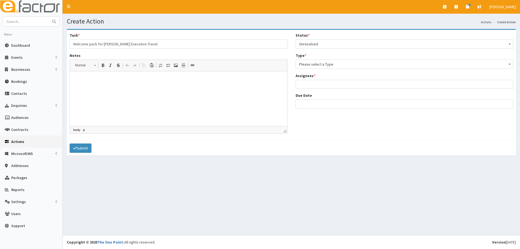
click at [311, 61] on span "Please select a Type" at bounding box center [404, 64] width 211 height 8
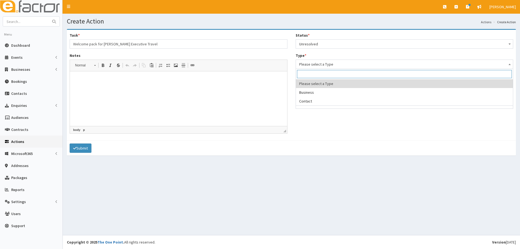
select select "business"
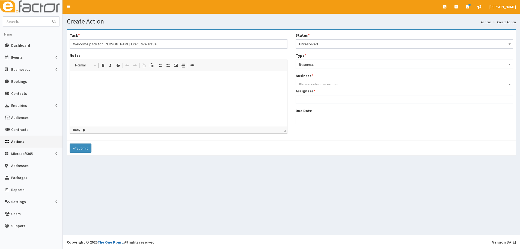
click at [313, 85] on span "Please select an option" at bounding box center [318, 84] width 38 height 5
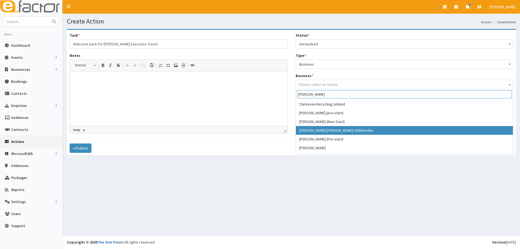
scroll to position [24, 0]
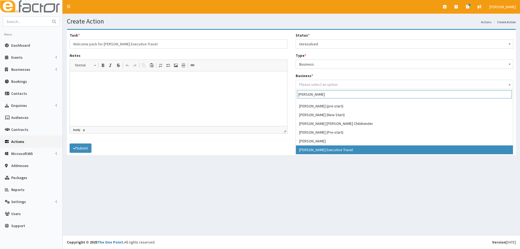
type input "clark"
select select "4178"
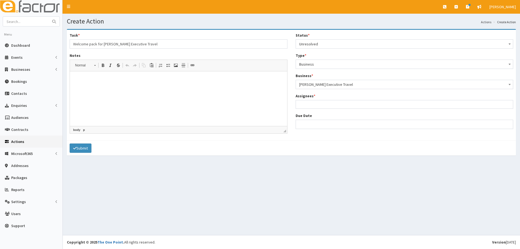
click at [316, 104] on ul at bounding box center [404, 103] width 217 height 7
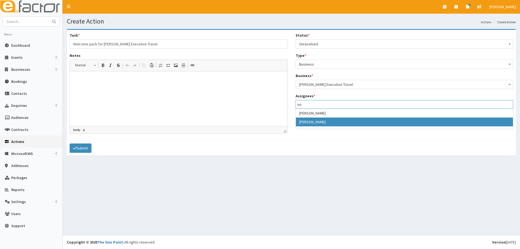
type input "so"
select select "44"
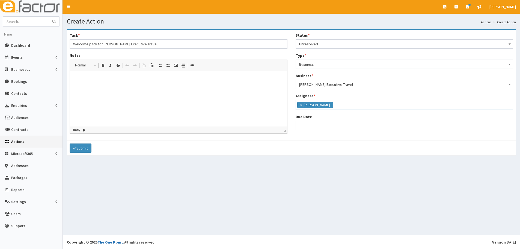
scroll to position [83, 0]
select select "12"
click at [312, 122] on input "Due Date" at bounding box center [405, 125] width 218 height 9
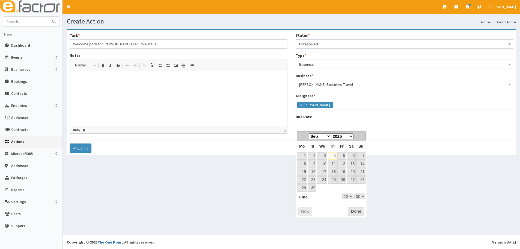
click at [309, 142] on th "Tu" at bounding box center [311, 146] width 9 height 11
click at [333, 171] on link "18" at bounding box center [332, 171] width 9 height 7
type input "18-09-2025 12:00"
select select "12"
click at [345, 200] on div "Prev Next Jan Feb Mar Apr May Jun Jul Aug Sep Oct Nov Dec 2025 2026 2027 2028 2…" at bounding box center [332, 174] width 72 height 88
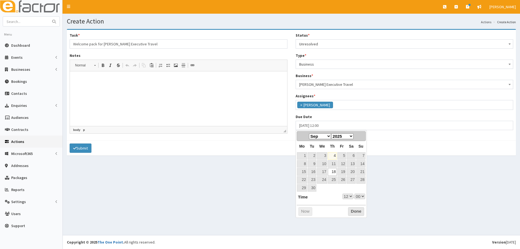
click at [347, 195] on select "00 01 02 03 04 05 06 07 08 09 10 11 12 13 14 15 16 17 18 19 20 21 22 23" at bounding box center [347, 196] width 11 height 6
type input "18-09-2025 17:00"
select select "17"
click at [352, 210] on button "Done" at bounding box center [356, 211] width 16 height 9
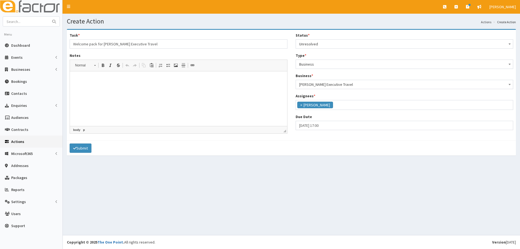
click at [120, 82] on p at bounding box center [178, 80] width 206 height 6
click at [126, 78] on p "Hey Soph, Please can you deliuver a welcome pack to Steven. :)" at bounding box center [178, 80] width 206 height 6
click at [189, 87] on html "Hey Soph, Please can you deli ver a welcome pack to Steven. :)" at bounding box center [178, 79] width 217 height 17
click at [85, 150] on button "Submit" at bounding box center [81, 147] width 22 height 9
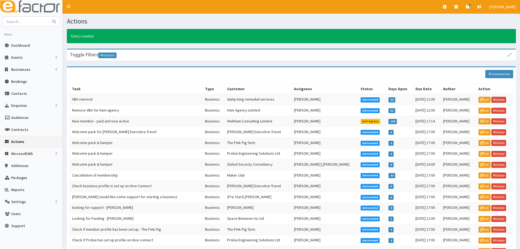
click at [28, 16] on form at bounding box center [31, 21] width 57 height 10
click at [22, 23] on input "text" at bounding box center [26, 22] width 46 height 10
type input "clark"
click at [49, 17] on button "submit" at bounding box center [54, 22] width 11 height 10
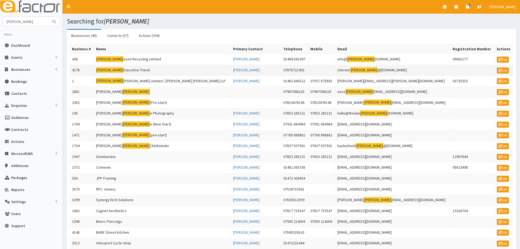
click at [120, 73] on td "Clark Executive Travel" at bounding box center [162, 70] width 137 height 11
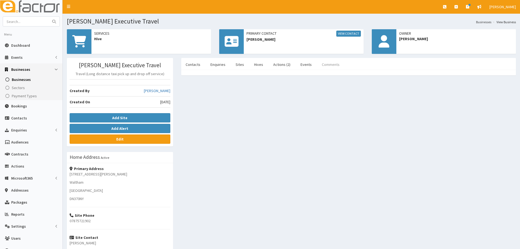
click at [318, 62] on link "Comments" at bounding box center [330, 64] width 26 height 11
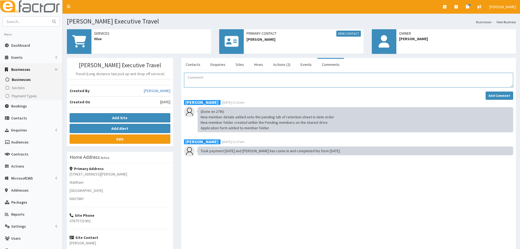
click at [204, 81] on textarea "Comment" at bounding box center [348, 80] width 329 height 15
paste textarea "Associates added to tab on retention sheet in alphabetical order by Business na…"
click at [513, 85] on textarea "Associates added to tab on retention sheet in alphabetical order by Business na…" at bounding box center [348, 80] width 329 height 15
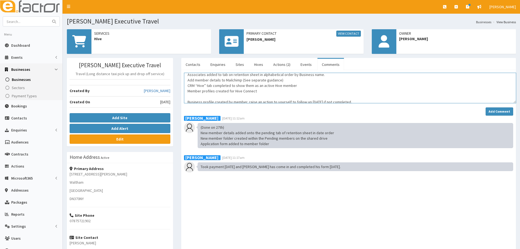
scroll to position [0, 0]
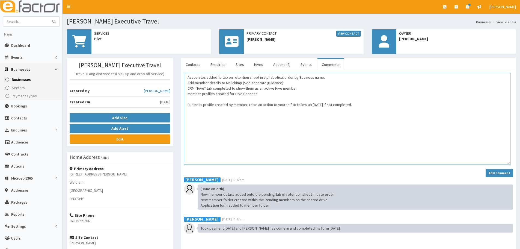
drag, startPoint x: 512, startPoint y: 84, endPoint x: 509, endPoint y: 161, distance: 77.3
click at [509, 161] on textarea "Associates added to tab on retention sheet in alphabetical order by Business na…" at bounding box center [347, 119] width 326 height 92
click at [186, 103] on textarea "Associates added to tab on retention sheet in alphabetical order by Business na…" at bounding box center [347, 119] width 326 height 92
drag, startPoint x: 224, startPoint y: 132, endPoint x: 212, endPoint y: 116, distance: 19.2
click at [224, 131] on textarea "Associates added to tab on retention sheet in alphabetical order by Business na…" at bounding box center [347, 119] width 326 height 92
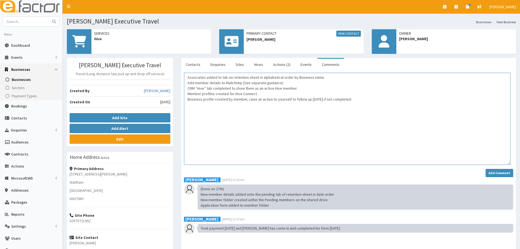
paste textarea "Email 2 sent with logins and next event plus MD welcome letter and Hive Connect…"
click at [210, 117] on textarea "Associates added to tab on retention sheet in alphabetical order by Business na…" at bounding box center [347, 119] width 326 height 92
drag, startPoint x: 195, startPoint y: 112, endPoint x: 343, endPoint y: 99, distance: 149.0
click at [195, 111] on textarea "Associates added to tab on retention sheet in alphabetical order by Business na…" at bounding box center [347, 119] width 326 height 92
click at [361, 106] on textarea "Associates added to tab on retention sheet in alphabetical order by Business na…" at bounding box center [347, 119] width 326 height 92
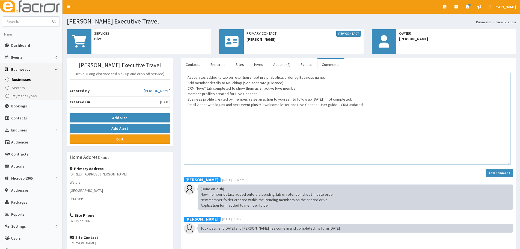
paste textarea "Reminder diarised for check in in 1 months’ time. – Diary entry completed and d…"
click at [397, 109] on textarea "Associates added to tab on retention sheet in alphabetical order by Business na…" at bounding box center [347, 119] width 326 height 92
paste textarea "Create action to Ambassador/Business Advisor for meeting to deliver Hamper and …"
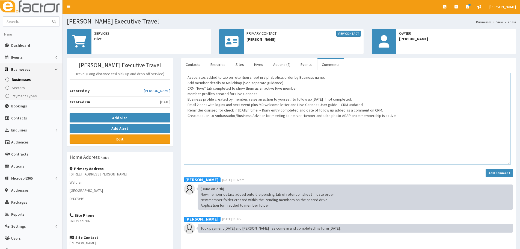
click at [186, 156] on textarea "Associates added to tab on retention sheet in alphabetical order by Business na…" at bounding box center [347, 119] width 326 height 92
click at [257, 155] on textarea "Associates added to tab on retention sheet in alphabetical order by Business na…" at bounding box center [347, 119] width 326 height 92
click at [188, 78] on textarea "Associates added to tab on retention sheet in alphabetical order by Business na…" at bounding box center [347, 119] width 326 height 92
click at [183, 81] on div "-Associates added to tab on retention sheet in alphabetical order by Business n…" at bounding box center [348, 218] width 337 height 291
click at [186, 82] on textarea "-Associates added to tab on retention sheet in alphabetical order by Business n…" at bounding box center [347, 119] width 326 height 92
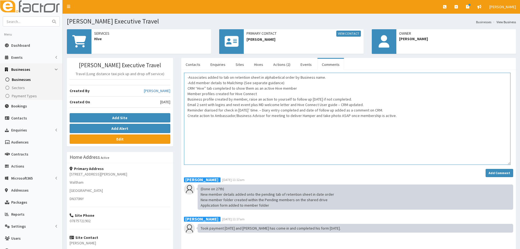
click at [188, 86] on textarea "-Associates added to tab on retention sheet in alphabetical order by Business n…" at bounding box center [347, 119] width 326 height 92
click at [188, 95] on textarea "-Associates added to tab on retention sheet in alphabetical order by Business n…" at bounding box center [347, 119] width 326 height 92
click at [188, 99] on textarea "-Associates added to tab on retention sheet in alphabetical order by Business n…" at bounding box center [347, 119] width 326 height 92
click at [188, 105] on textarea "-Associates added to tab on retention sheet in alphabetical order by Business n…" at bounding box center [347, 119] width 326 height 92
click at [187, 109] on textarea "-Associates added to tab on retention sheet in alphabetical order by Business n…" at bounding box center [347, 119] width 326 height 92
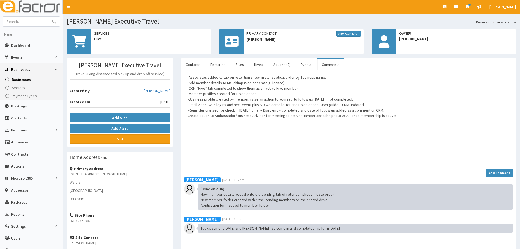
click at [187, 115] on textarea "-Associates added to tab on retention sheet in alphabetical order by Business n…" at bounding box center [347, 119] width 326 height 92
click at [299, 135] on textarea "-Associates added to tab on retention sheet in alphabetical order by Business n…" at bounding box center [347, 119] width 326 height 92
drag, startPoint x: 380, startPoint y: 110, endPoint x: 269, endPoint y: 111, distance: 110.3
click at [269, 111] on textarea "-Associates added to tab on retention sheet in alphabetical order by Business n…" at bounding box center [347, 119] width 326 height 92
drag, startPoint x: 288, startPoint y: 152, endPoint x: 268, endPoint y: 114, distance: 42.6
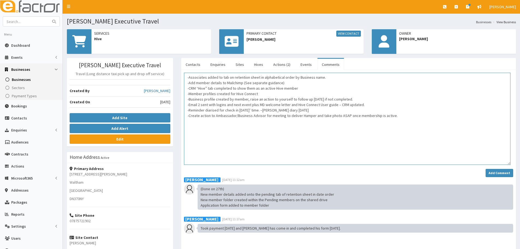
click at [281, 147] on textarea "-Associates added to tab on retention sheet in alphabetical order by Business n…" at bounding box center [347, 119] width 326 height 92
click at [283, 129] on textarea "-Associates added to tab on retention sheet in alphabetical order by Business n…" at bounding box center [347, 119] width 326 height 92
click at [398, 136] on textarea "-Associates added to tab on retention sheet in alphabetical order by Business n…" at bounding box center [347, 119] width 326 height 92
drag, startPoint x: 416, startPoint y: 117, endPoint x: 211, endPoint y: 117, distance: 205.2
click at [211, 117] on textarea "-Associates added to tab on retention sheet in alphabetical order by Business n…" at bounding box center [347, 119] width 326 height 92
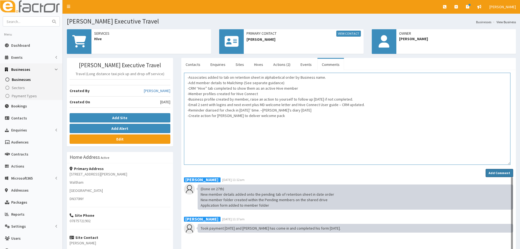
type textarea "-Associates added to tab on retention sheet in alphabetical order by Business n…"
click at [499, 172] on strong "Add Comment" at bounding box center [500, 173] width 22 height 4
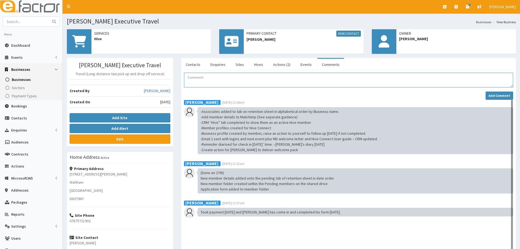
click at [224, 80] on textarea "Comment" at bounding box center [348, 80] width 329 height 15
click at [325, 75] on textarea "Comment" at bounding box center [348, 80] width 329 height 15
click at [44, 22] on input "text" at bounding box center [26, 22] width 46 height 10
type input "Spectrum"
click at [49, 17] on button "submit" at bounding box center [54, 22] width 11 height 10
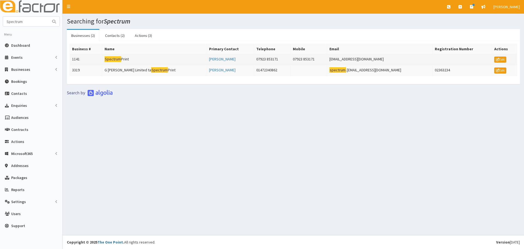
click at [134, 61] on td "Spectrum Print" at bounding box center [154, 59] width 105 height 11
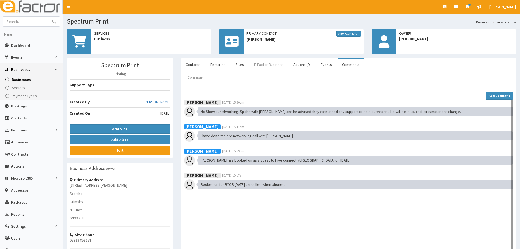
click at [262, 63] on link "E-Factor Business" at bounding box center [269, 64] width 38 height 11
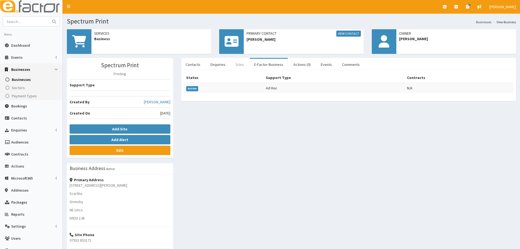
click at [231, 65] on link "Sites" at bounding box center [239, 64] width 17 height 11
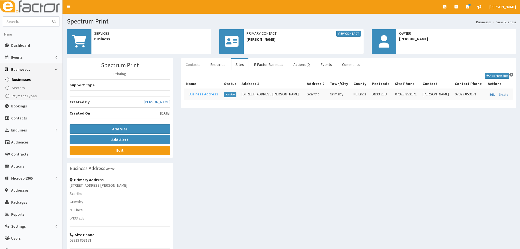
click at [187, 68] on link "Contacts" at bounding box center [192, 64] width 23 height 11
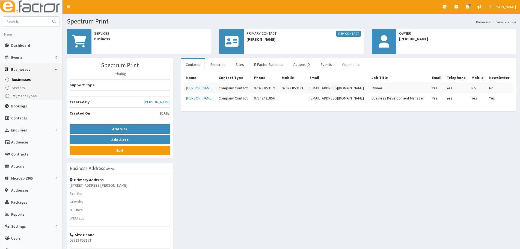
click at [353, 66] on link "Comments" at bounding box center [351, 64] width 26 height 11
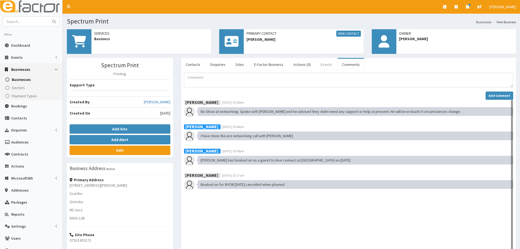
click at [326, 66] on link "Events" at bounding box center [326, 64] width 20 height 11
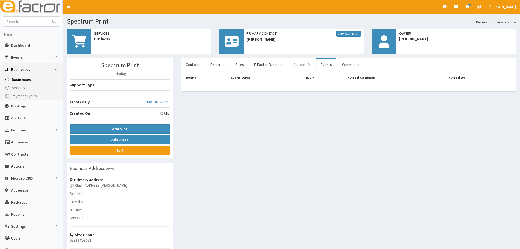
click at [308, 64] on link "Actions (0)" at bounding box center [302, 64] width 26 height 11
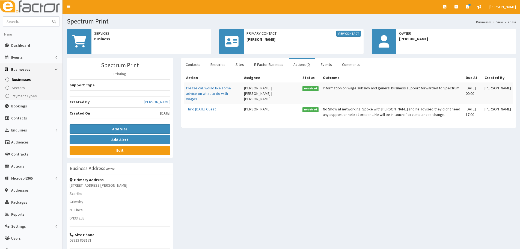
click at [196, 70] on div "Name Contact Type Phone Mobile Email Job Title Email Telephone Mobile Newslette…" at bounding box center [348, 99] width 335 height 58
click at [191, 64] on link "Contacts" at bounding box center [192, 64] width 23 height 11
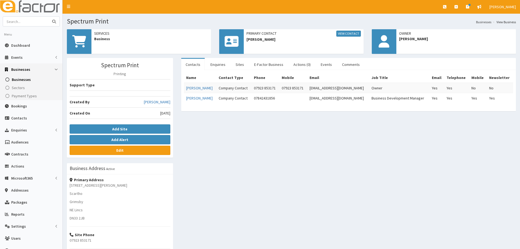
click at [23, 18] on input "text" at bounding box center [26, 22] width 46 height 10
type input "Joesph"
click at [49, 17] on button "submit" at bounding box center [54, 22] width 11 height 10
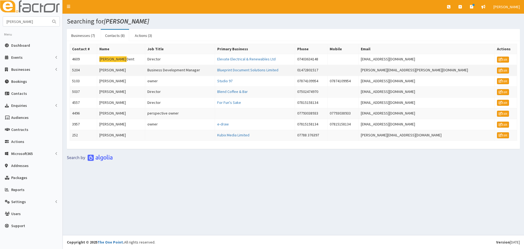
click at [179, 70] on td "Business Development Manager" at bounding box center [180, 70] width 70 height 11
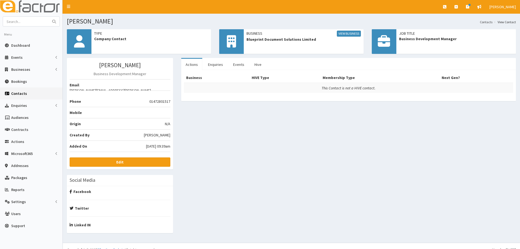
click at [346, 30] on div "Business View Business Blueprint Document Solutions Limited" at bounding box center [304, 36] width 120 height 14
click at [345, 37] on link "View Business" at bounding box center [349, 34] width 24 height 6
